Goal: Information Seeking & Learning: Check status

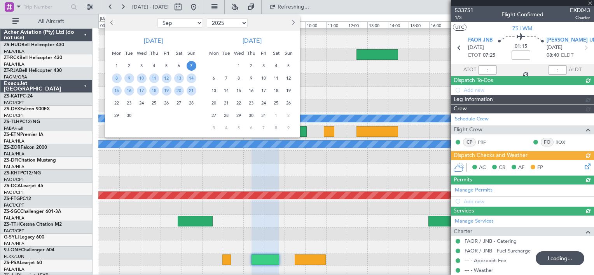
select select "9"
select select "2025"
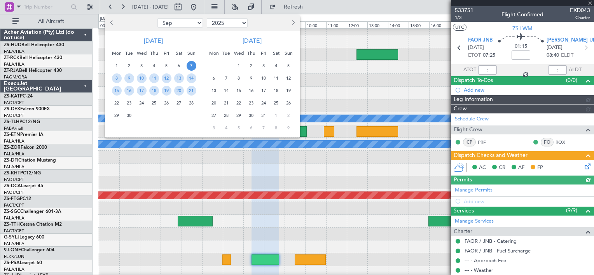
scroll to position [429, 0]
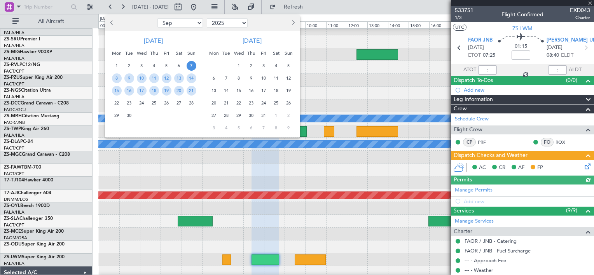
click at [193, 64] on span "7" at bounding box center [192, 66] width 10 height 10
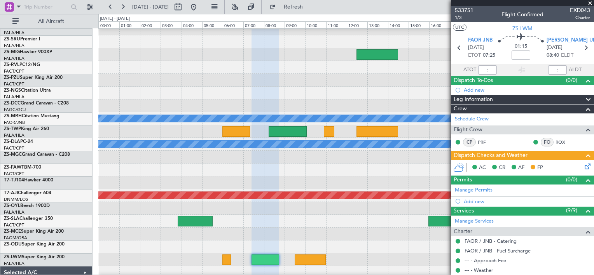
click at [590, 2] on span at bounding box center [591, 3] width 8 height 7
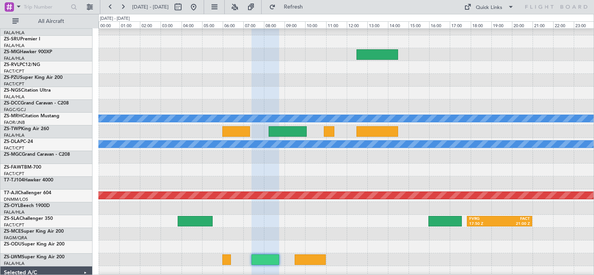
type input "0"
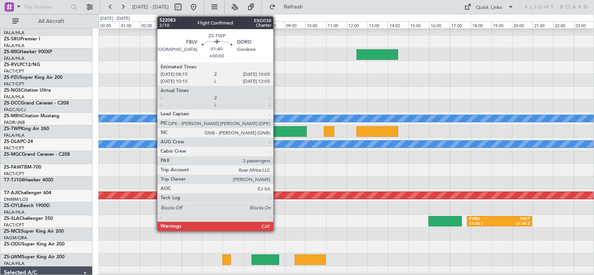
click at [277, 131] on div at bounding box center [288, 131] width 38 height 11
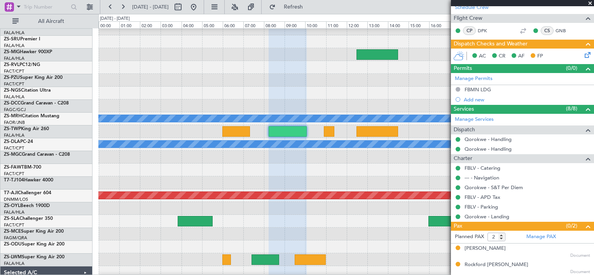
scroll to position [0, 0]
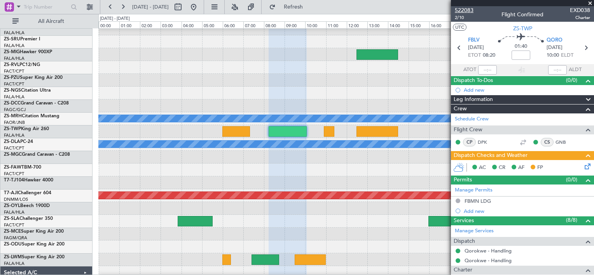
click at [462, 9] on span "522083" at bounding box center [464, 10] width 19 height 8
click at [591, 3] on span at bounding box center [591, 3] width 8 height 7
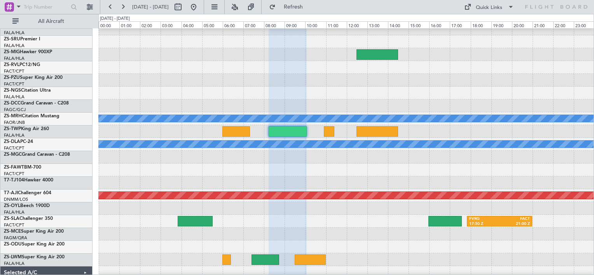
type input "0"
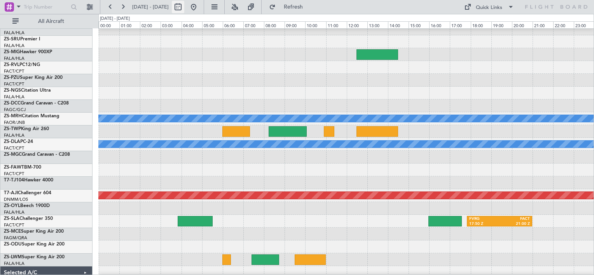
click at [184, 7] on button at bounding box center [178, 7] width 12 height 12
select select "9"
select select "2025"
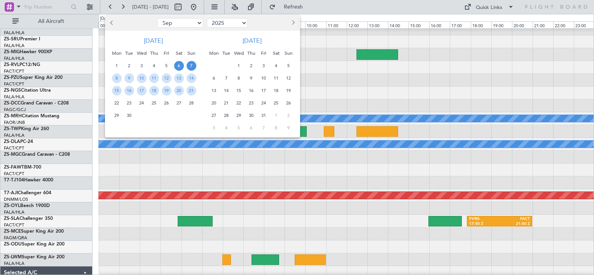
click at [179, 66] on span "6" at bounding box center [179, 66] width 10 height 10
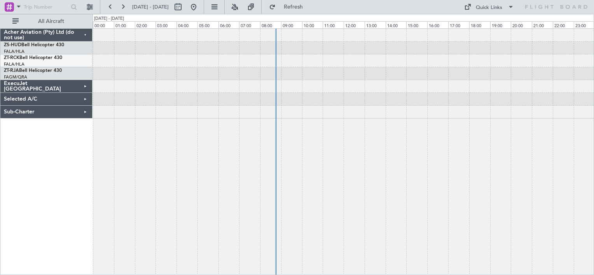
click at [94, 37] on div at bounding box center [343, 35] width 501 height 13
click at [87, 35] on div "Acher Aviation (Pty) Ltd (do not use)" at bounding box center [46, 35] width 92 height 13
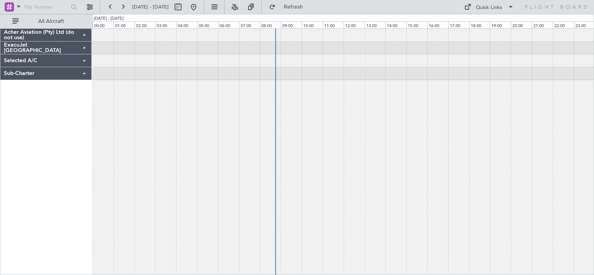
click at [87, 35] on div "Acher Aviation (Pty) Ltd (do not use)" at bounding box center [45, 35] width 91 height 13
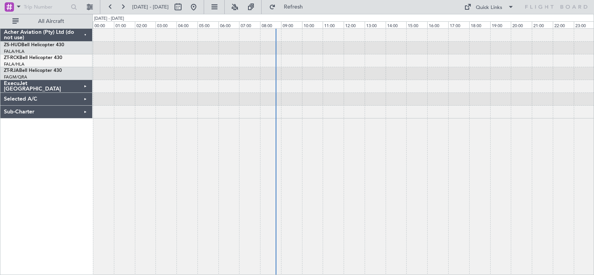
click at [89, 84] on div "ExecuJet [GEOGRAPHIC_DATA]" at bounding box center [46, 86] width 92 height 13
click at [81, 84] on div "ExecuJet [GEOGRAPHIC_DATA]" at bounding box center [46, 86] width 92 height 13
